Goal: Task Accomplishment & Management: Manage account settings

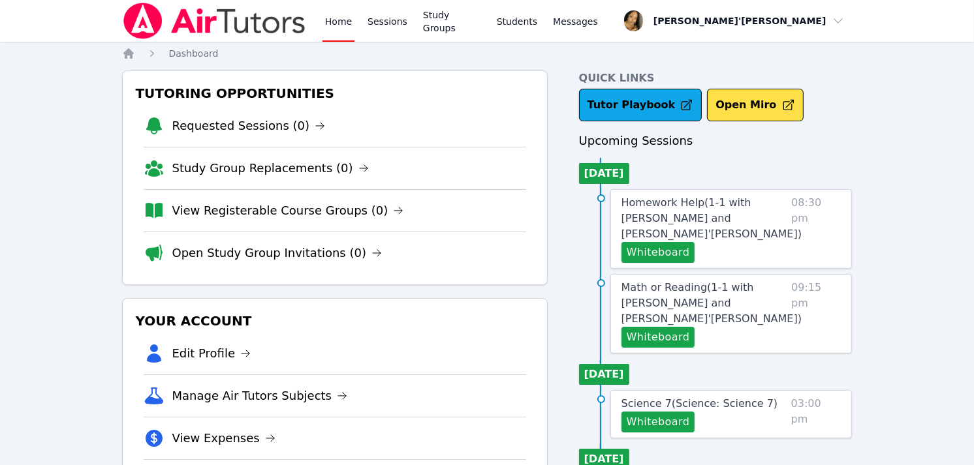
click at [213, 301] on div "Your Account Edit Profile Manage Air Tutors Subjects View Expenses Link Your Go…" at bounding box center [334, 405] width 425 height 215
click at [209, 254] on link "Open Study Group Invitations (0)" at bounding box center [277, 253] width 210 height 18
